Goal: Check status: Check status

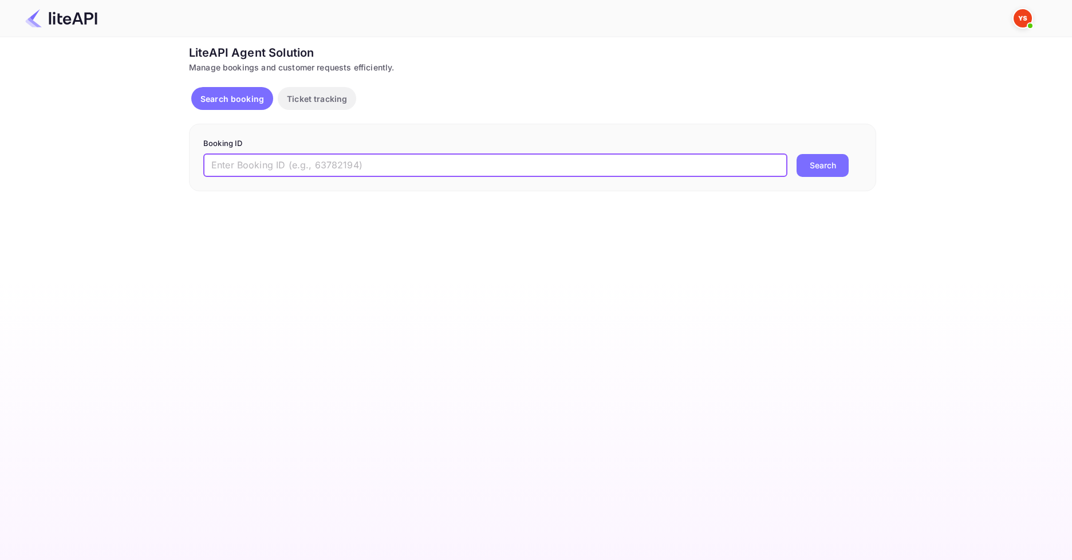
paste input "9001663"
type input "9001663"
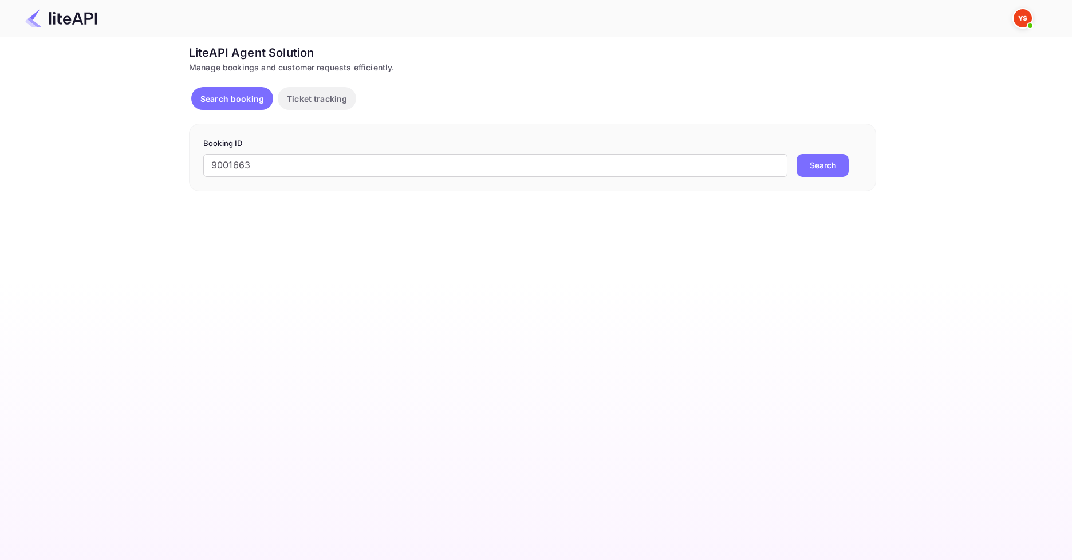
click at [835, 164] on button "Search" at bounding box center [823, 165] width 52 height 23
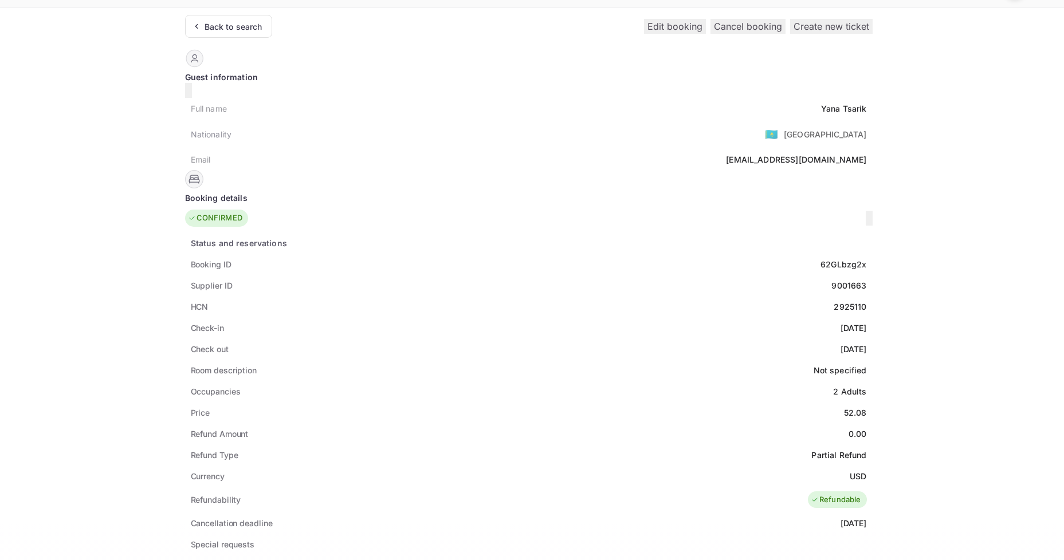
scroll to position [57, 0]
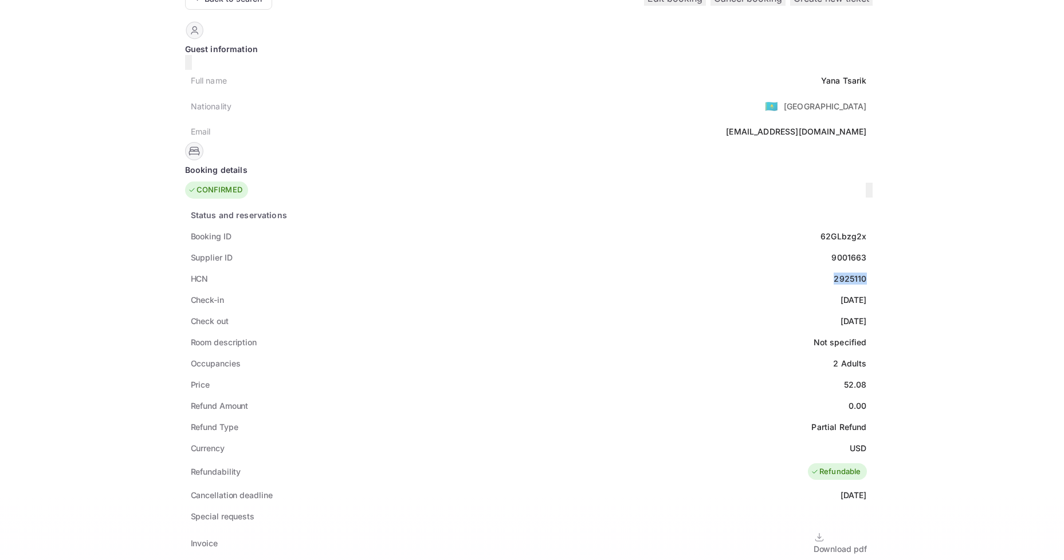
drag, startPoint x: 473, startPoint y: 264, endPoint x: 517, endPoint y: 267, distance: 44.8
click at [517, 268] on div "HCN 2925110" at bounding box center [528, 278] width 687 height 21
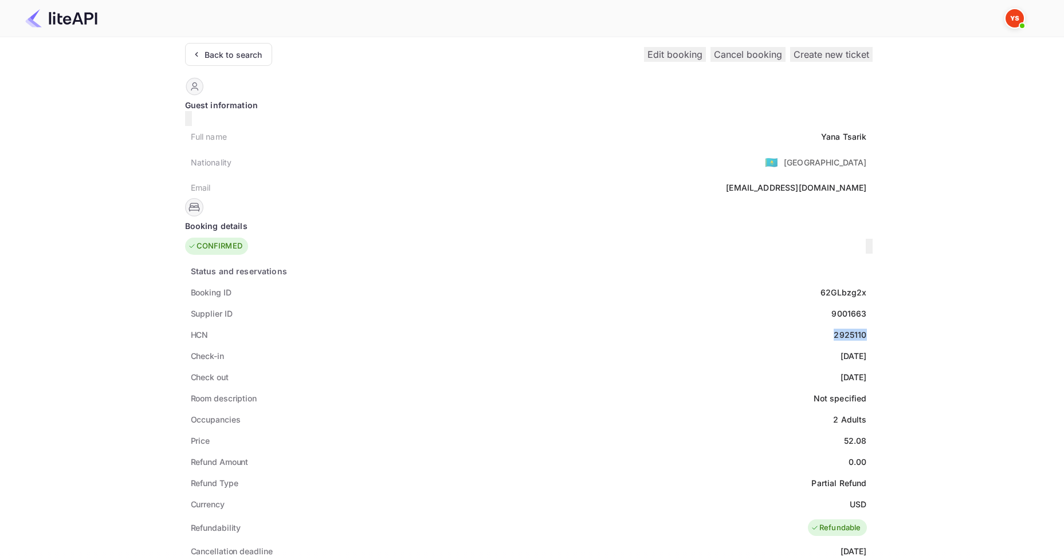
scroll to position [0, 0]
drag, startPoint x: 462, startPoint y: 124, endPoint x: 514, endPoint y: 128, distance: 52.8
click at [514, 128] on div "Full name [PERSON_NAME]" at bounding box center [528, 137] width 687 height 21
copy div "[PERSON_NAME]"
drag, startPoint x: 483, startPoint y: 427, endPoint x: 521, endPoint y: 426, distance: 37.8
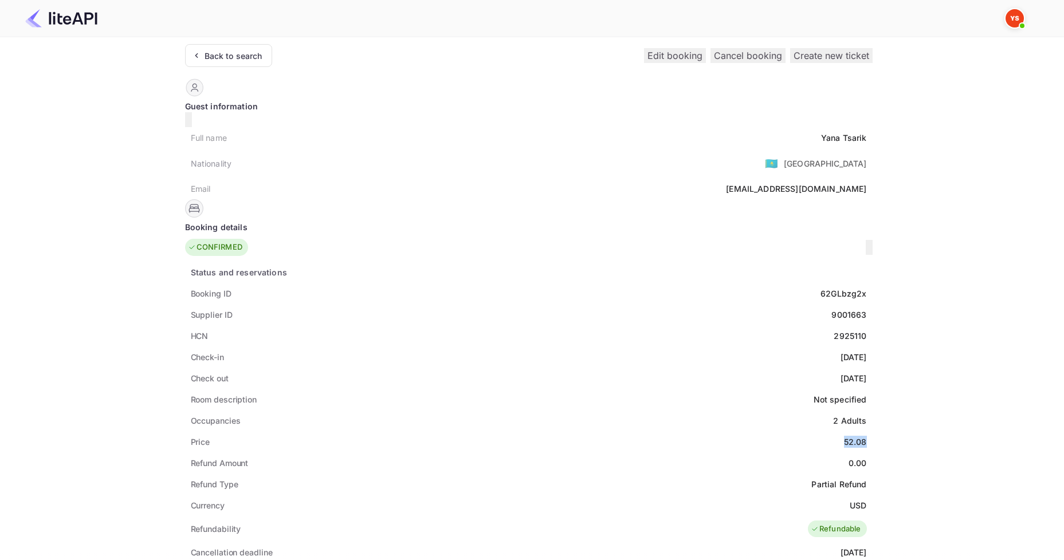
click at [521, 426] on div "Status and reservations Booking ID 62GLbzg2x Supplier ID 9001663 HCN 2925110 Ch…" at bounding box center [528, 563] width 687 height 603
copy div "52.08"
